Goal: Transaction & Acquisition: Book appointment/travel/reservation

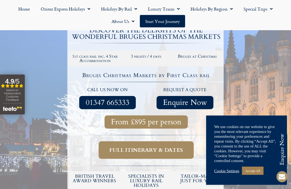
scroll to position [108, 0]
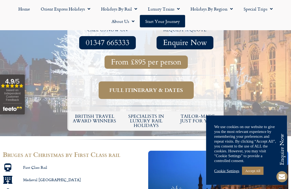
click at [254, 175] on link "Accept All" at bounding box center [253, 170] width 22 height 8
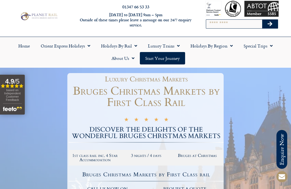
scroll to position [0, 0]
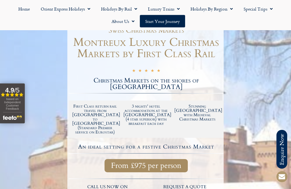
scroll to position [69, 0]
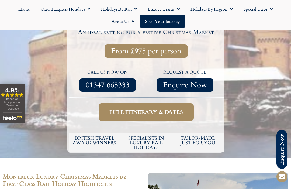
click at [159, 108] on span "Full itinerary & dates" at bounding box center [145, 111] width 73 height 7
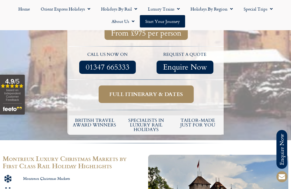
scroll to position [201, 0]
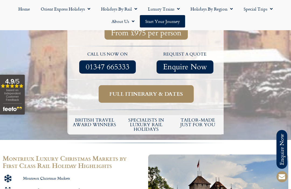
click at [148, 90] on span "Full itinerary & dates" at bounding box center [145, 93] width 73 height 7
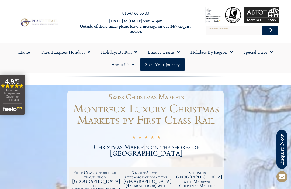
scroll to position [0, 0]
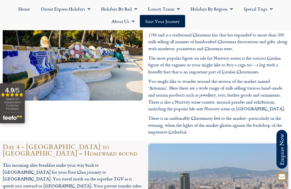
scroll to position [671, 0]
click at [255, 140] on div at bounding box center [217, 192] width 145 height 104
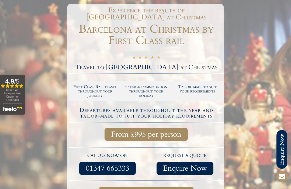
scroll to position [26, 0]
